Goal: Task Accomplishment & Management: Use online tool/utility

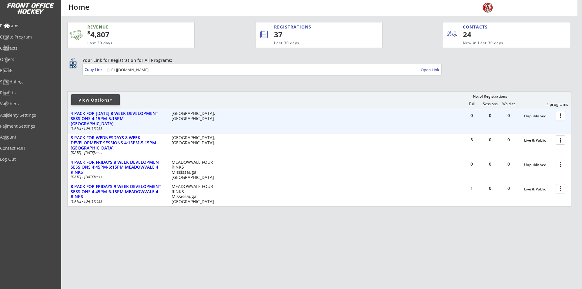
click at [562, 116] on div at bounding box center [562, 115] width 11 height 11
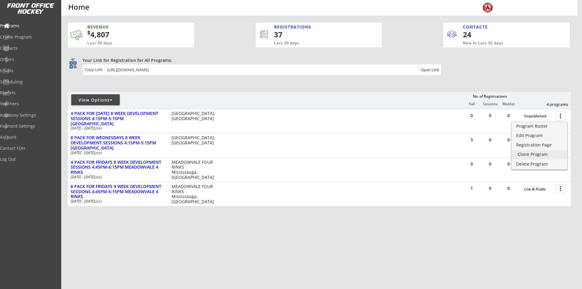
click at [531, 153] on div "Clone Program" at bounding box center [539, 154] width 43 height 4
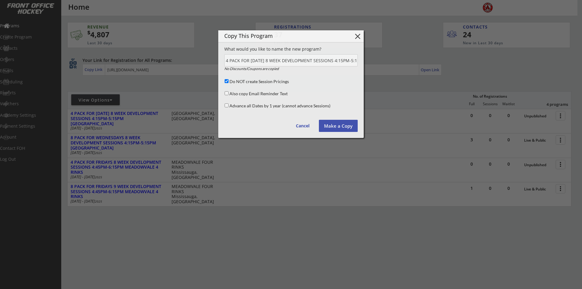
scroll to position [0, 66]
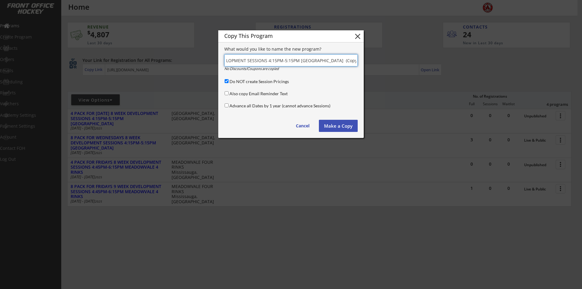
click at [231, 63] on input "input" at bounding box center [290, 60] width 133 height 12
click at [223, 62] on div "Copy This Program close What would you like to name the new program? No Discoun…" at bounding box center [291, 84] width 146 height 108
click at [228, 61] on input "input" at bounding box center [290, 60] width 133 height 12
drag, startPoint x: 226, startPoint y: 61, endPoint x: 237, endPoint y: 76, distance: 19.3
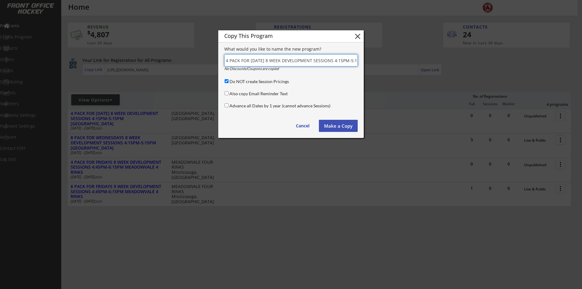
click at [226, 61] on input "input" at bounding box center [290, 60] width 133 height 12
drag, startPoint x: 275, startPoint y: 61, endPoint x: 229, endPoint y: 62, distance: 46.1
click at [225, 62] on input "input" at bounding box center [290, 60] width 133 height 12
click at [237, 61] on input "input" at bounding box center [290, 60] width 133 height 12
drag, startPoint x: 226, startPoint y: 60, endPoint x: 266, endPoint y: 60, distance: 39.4
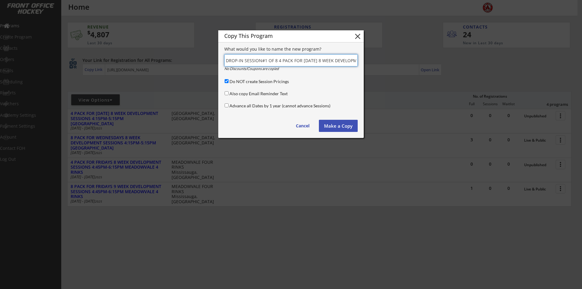
click at [266, 60] on input "input" at bounding box center [290, 60] width 133 height 12
drag, startPoint x: 276, startPoint y: 60, endPoint x: 220, endPoint y: 59, distance: 56.7
click at [220, 59] on div "Copy This Program close What would you like to name the new program? No Discoun…" at bounding box center [291, 84] width 146 height 108
drag, startPoint x: 293, startPoint y: 61, endPoint x: 276, endPoint y: 62, distance: 17.0
click at [276, 62] on input "input" at bounding box center [290, 60] width 133 height 12
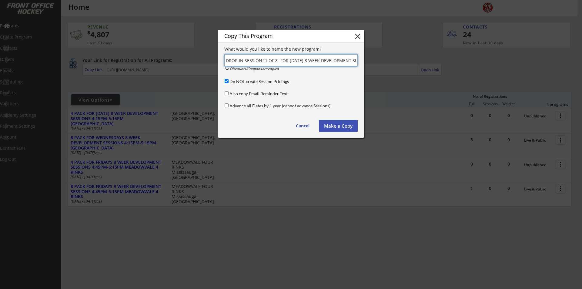
click at [315, 61] on input "input" at bounding box center [290, 60] width 133 height 12
type input "DROP-IN SESSION#1 OF 8- FOR [DATE] 8 WEEK DEVELOPMENT SESSIONS 4:15PM-5:15PM T0…"
click at [225, 82] on input "Do NOT create Session Pricings" at bounding box center [227, 81] width 4 height 4
checkbox input "false"
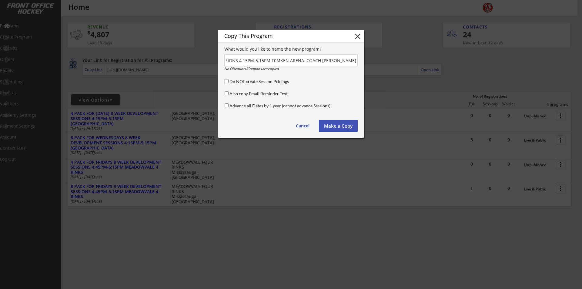
scroll to position [0, 0]
click at [338, 125] on button "Make a Copy" at bounding box center [338, 126] width 39 height 12
